Goal: Transaction & Acquisition: Purchase product/service

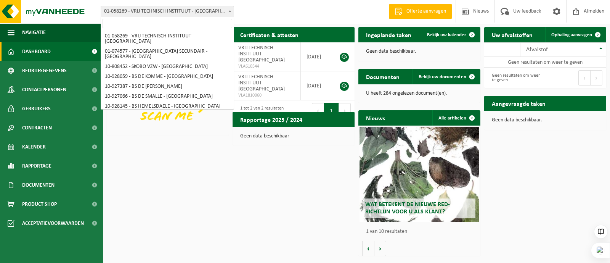
scroll to position [283, 0]
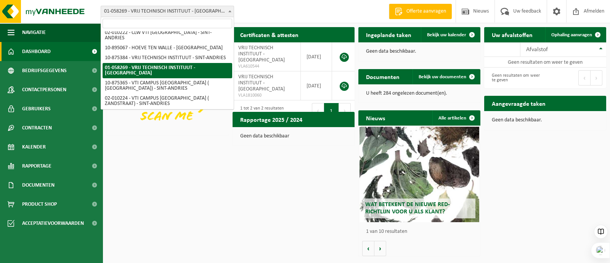
click at [229, 10] on b at bounding box center [229, 11] width 3 height 2
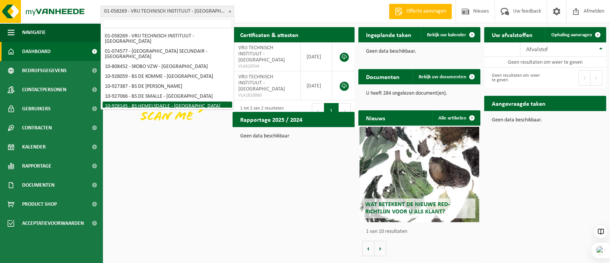
scroll to position [0, 0]
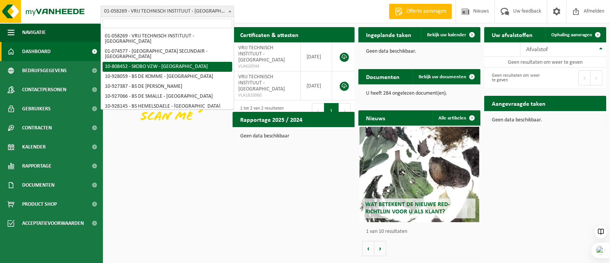
select select "36592"
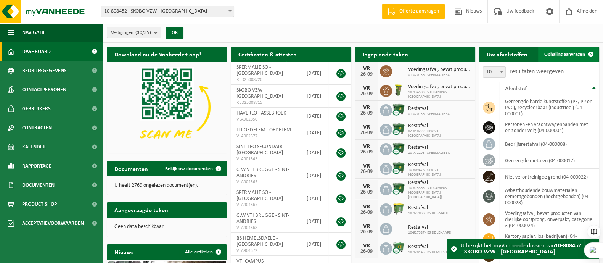
click at [561, 53] on span "Ophaling aanvragen" at bounding box center [564, 54] width 41 height 5
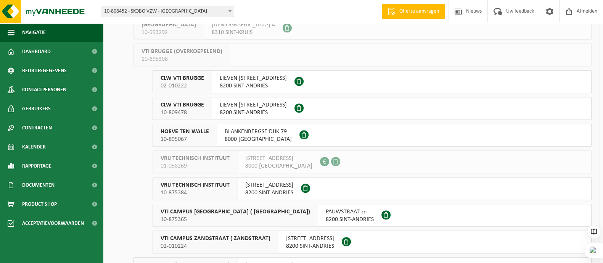
scroll to position [639, 0]
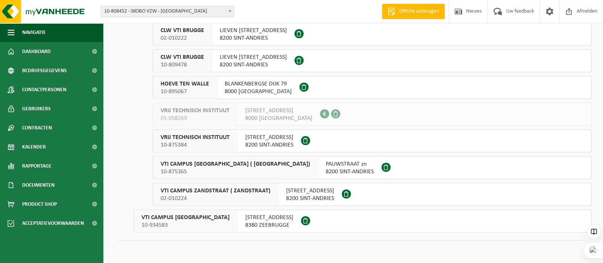
click at [212, 137] on span "VRIJ TECHNISCH INSTITUUT" at bounding box center [194, 137] width 69 height 8
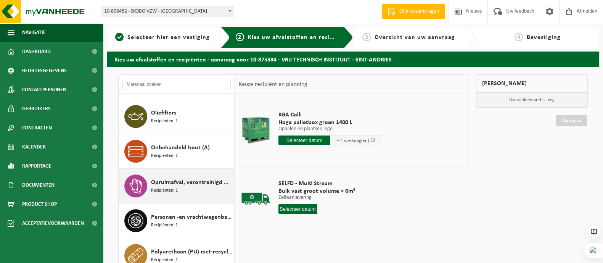
scroll to position [667, 0]
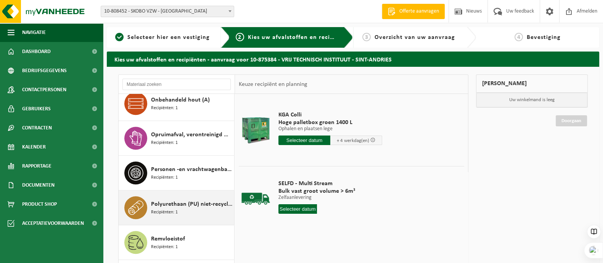
click at [180, 204] on span "Polyurethaan (PU) niet-recycleerbaar, vervuild" at bounding box center [191, 203] width 81 height 9
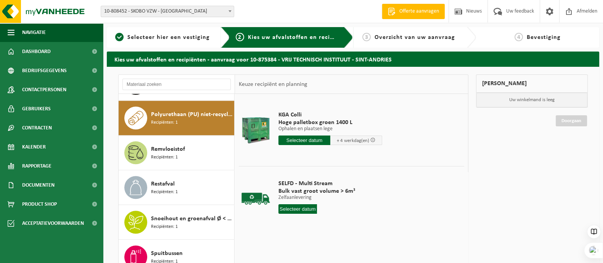
scroll to position [762, 0]
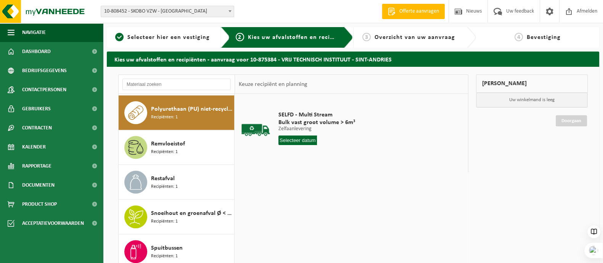
click at [404, 8] on span "Offerte aanvragen" at bounding box center [418, 12] width 43 height 8
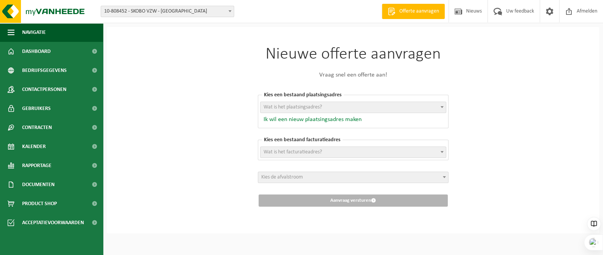
click at [299, 121] on button "Ik wil een nieuw plaatsingsadres maken" at bounding box center [310, 120] width 101 height 8
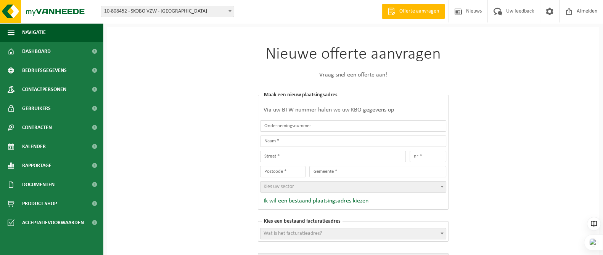
click at [236, 118] on div "Nieuwe offerte aanvragen Vraag snel een offerte aan! Kies een bestaand plaatsin…" at bounding box center [353, 171] width 492 height 288
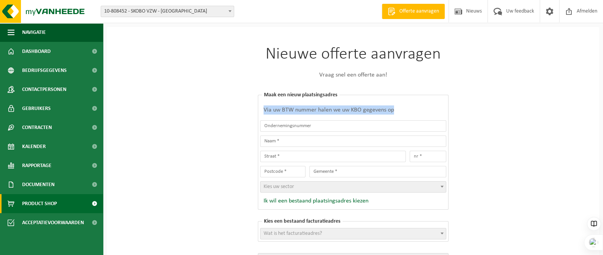
click at [37, 204] on span "Product Shop" at bounding box center [39, 203] width 35 height 19
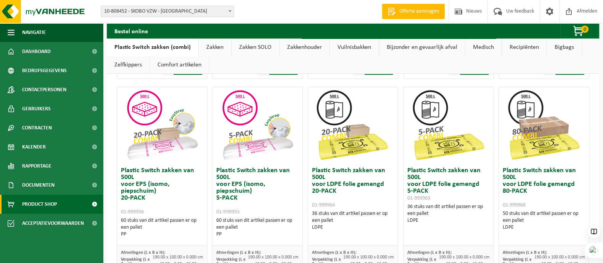
scroll to position [306, 0]
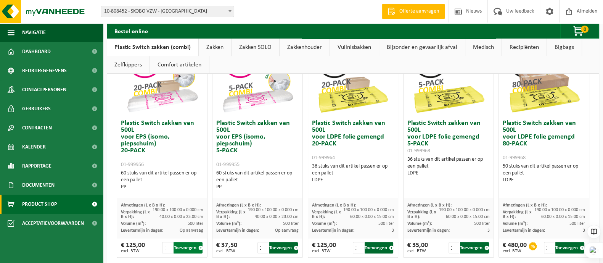
click at [194, 245] on button "Toevoegen" at bounding box center [187, 247] width 29 height 11
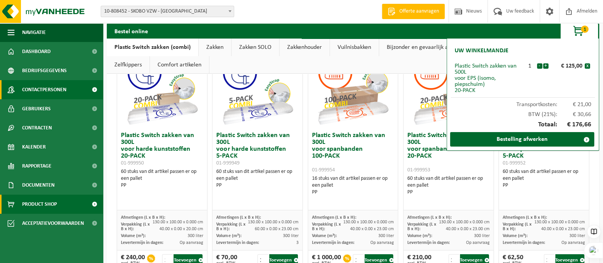
scroll to position [0, 0]
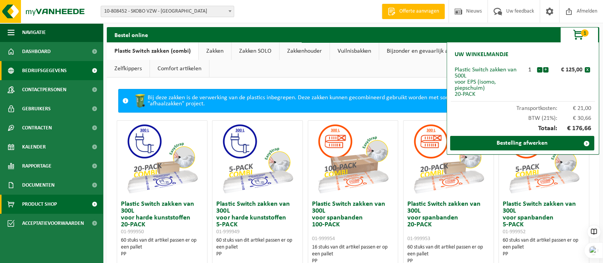
click at [50, 73] on span "Bedrijfsgegevens" at bounding box center [44, 70] width 45 height 19
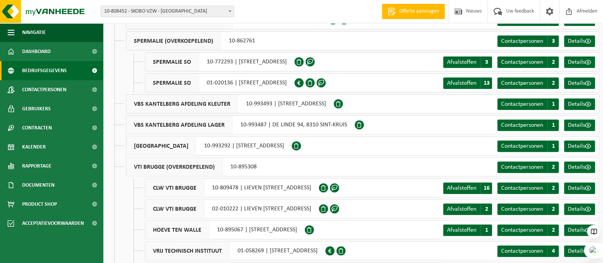
scroll to position [425, 0]
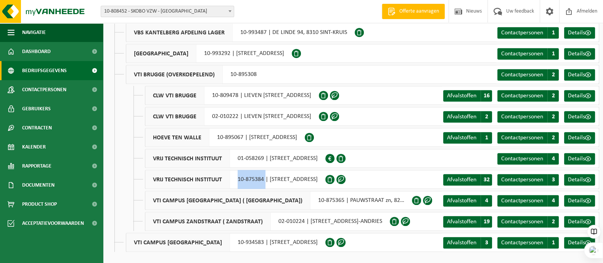
drag, startPoint x: 265, startPoint y: 177, endPoint x: 236, endPoint y: 178, distance: 28.6
click at [236, 178] on div "VRIJ TECHNISCH INSTITUUT 10-875384 | VAARTDIJKSTRAAT 3, 8200 SINT-ANDRIES" at bounding box center [235, 179] width 180 height 19
copy div "10-875384"
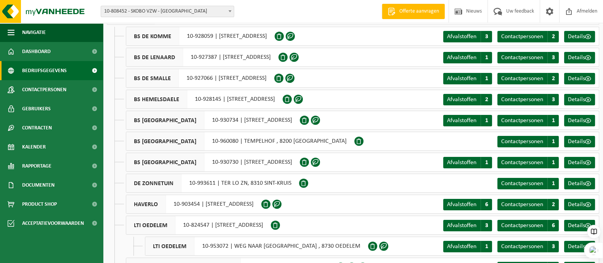
scroll to position [0, 0]
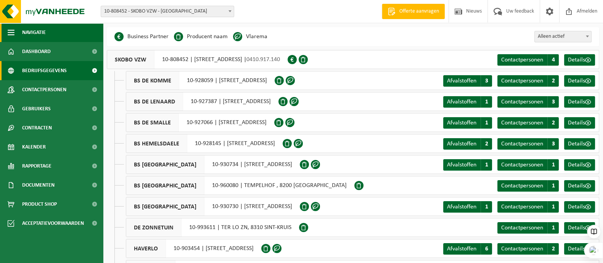
click at [37, 34] on span "Navigatie" at bounding box center [34, 32] width 24 height 19
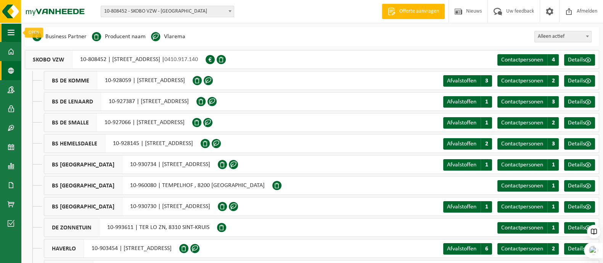
click at [11, 33] on span "button" at bounding box center [11, 32] width 7 height 19
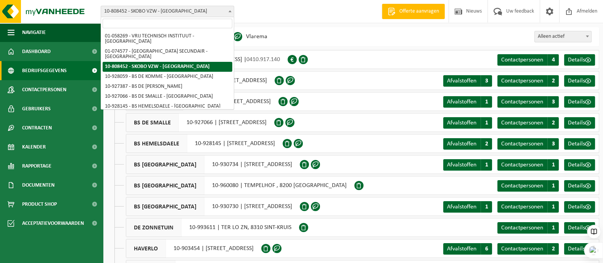
click at [133, 10] on span "10-808452 - SKOBO VZW - [GEOGRAPHIC_DATA]" at bounding box center [167, 11] width 133 height 11
type input "10-875384"
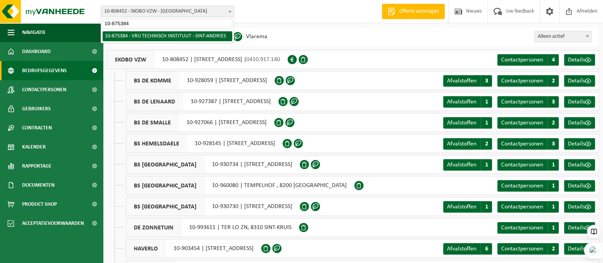
select select "107052"
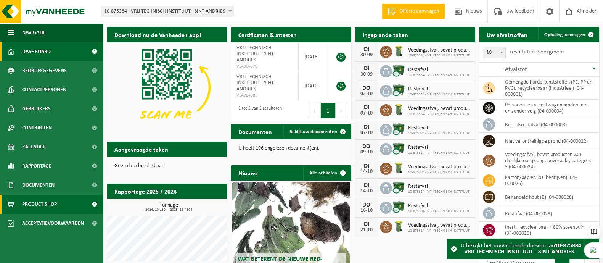
click at [45, 205] on span "Product Shop" at bounding box center [39, 203] width 35 height 19
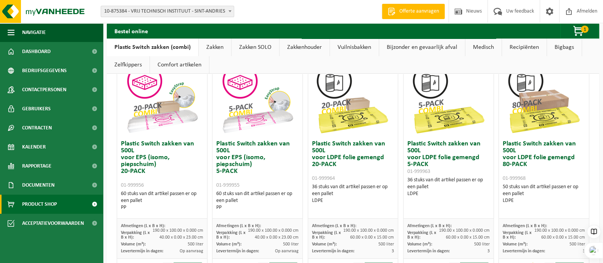
scroll to position [333, 0]
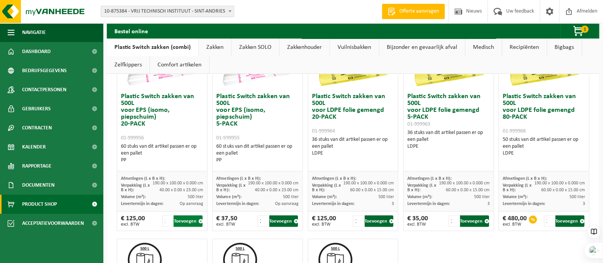
click at [188, 219] on button "Toevoegen" at bounding box center [187, 220] width 29 height 11
click at [578, 31] on span "button" at bounding box center [579, 31] width 38 height 15
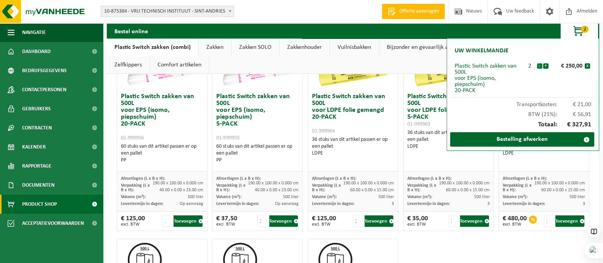
click at [537, 66] on button "-" at bounding box center [539, 65] width 5 height 5
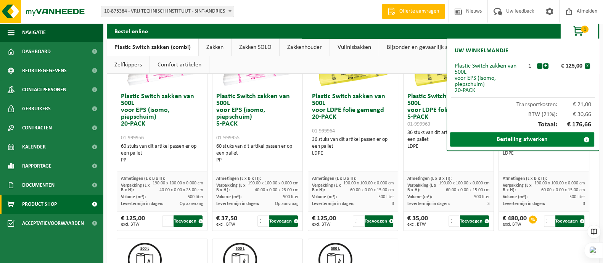
click at [521, 138] on link "Bestelling afwerken" at bounding box center [522, 139] width 144 height 14
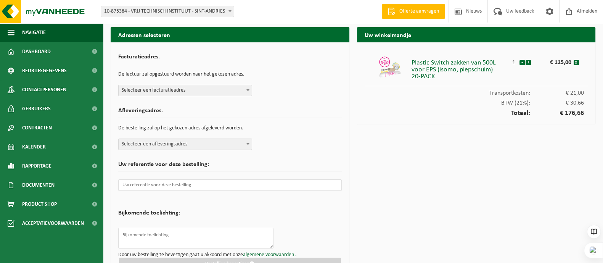
click at [248, 90] on b at bounding box center [247, 90] width 3 height 2
click at [293, 89] on div "Facturatieadres. De factuur zal opgestuurd worden naar het gekozen adres. Selec…" at bounding box center [229, 73] width 223 height 46
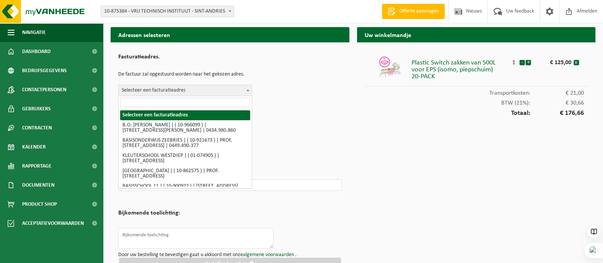
click at [248, 89] on b at bounding box center [247, 90] width 3 height 2
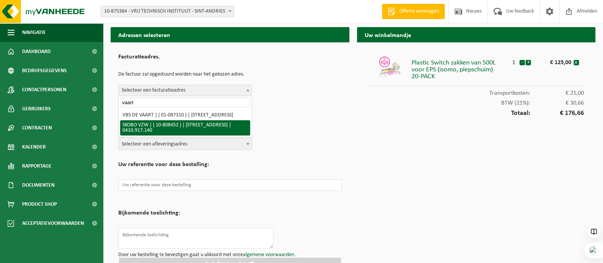
type input "vaart"
select select "36592"
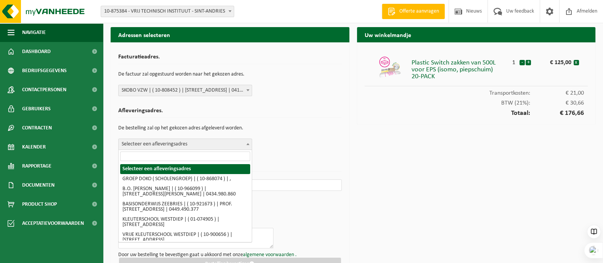
click at [249, 143] on b at bounding box center [247, 144] width 3 height 2
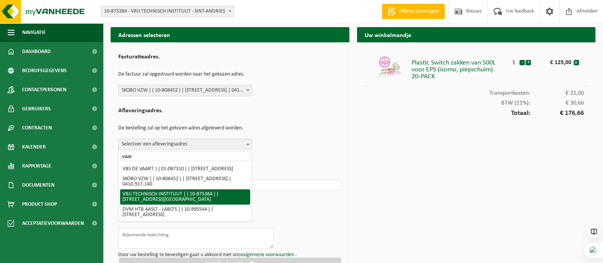
type input "vaar"
select select "107052"
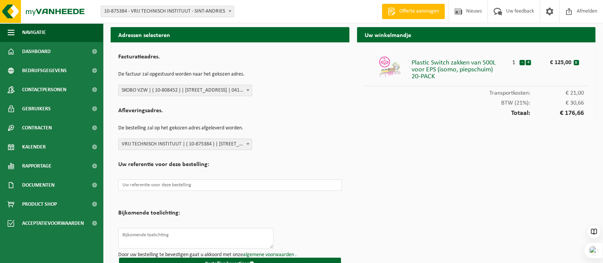
scroll to position [18, 0]
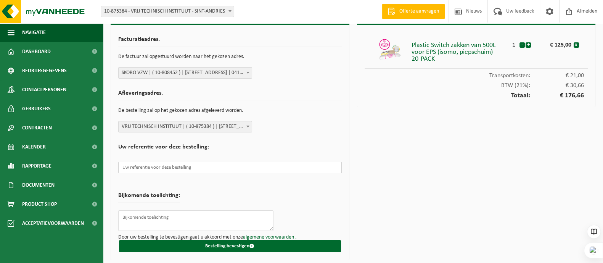
click at [171, 169] on input "text" at bounding box center [229, 167] width 223 height 11
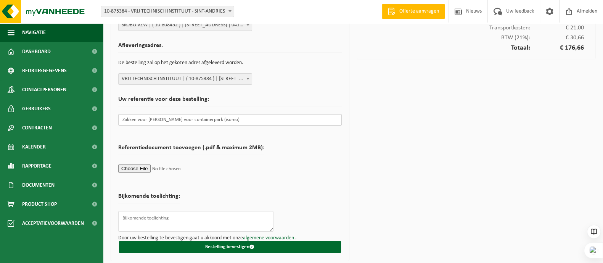
scroll to position [66, 0]
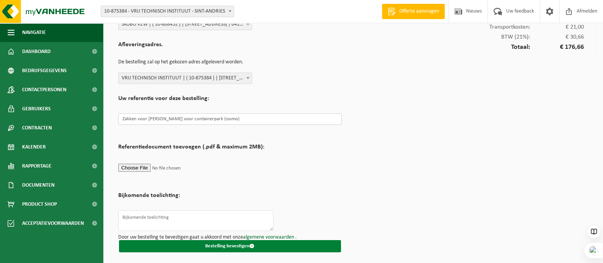
type input "Zakken voor [PERSON_NAME] voor containerpark (isomo)"
click at [244, 244] on button "Bestelling bevestigen" at bounding box center [230, 246] width 222 height 12
